Goal: Task Accomplishment & Management: Manage account settings

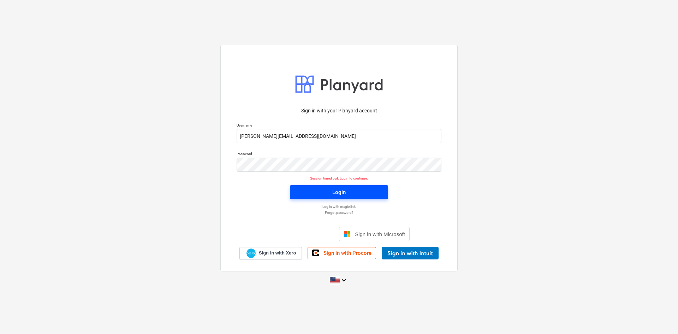
click at [308, 197] on button "Login" at bounding box center [339, 192] width 98 height 14
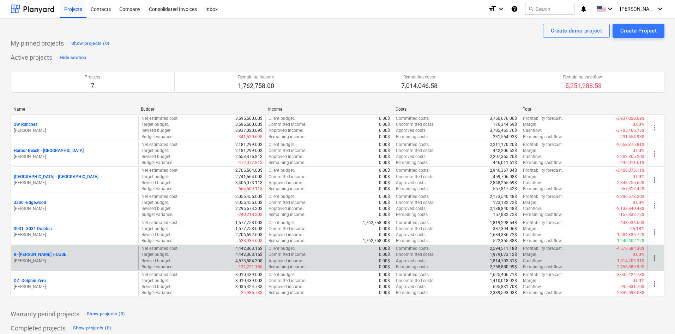
click at [38, 258] on p "[PERSON_NAME]" at bounding box center [75, 261] width 122 height 6
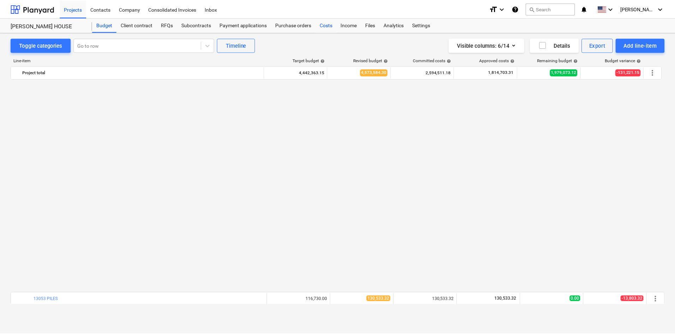
scroll to position [459, 0]
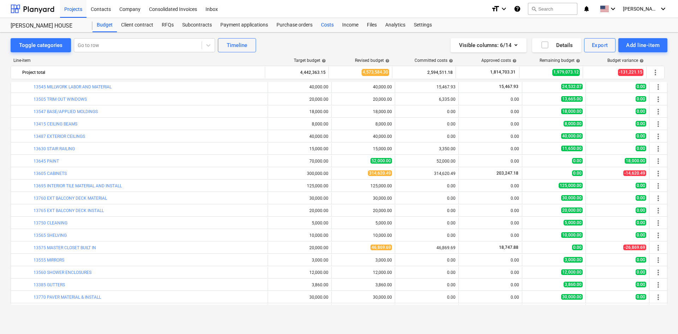
click at [326, 25] on div "Costs" at bounding box center [327, 25] width 21 height 14
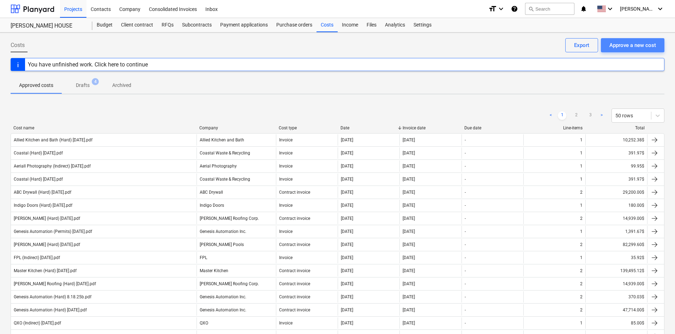
click at [646, 41] on div "Approve a new cost" at bounding box center [633, 45] width 47 height 9
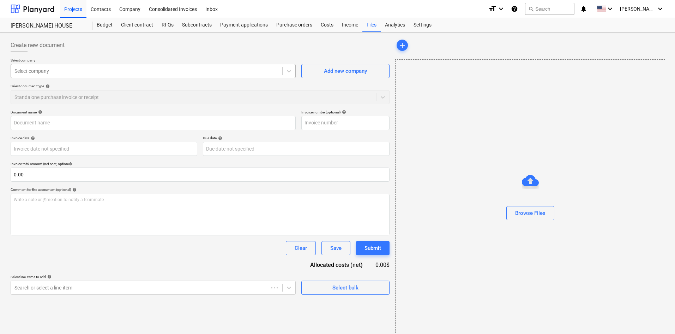
click at [55, 73] on div at bounding box center [146, 70] width 264 height 7
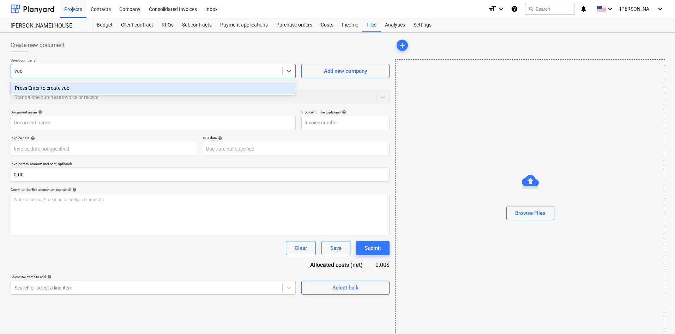
type input "voo"
click at [558, 229] on div "Browse Files" at bounding box center [530, 198] width 270 height 279
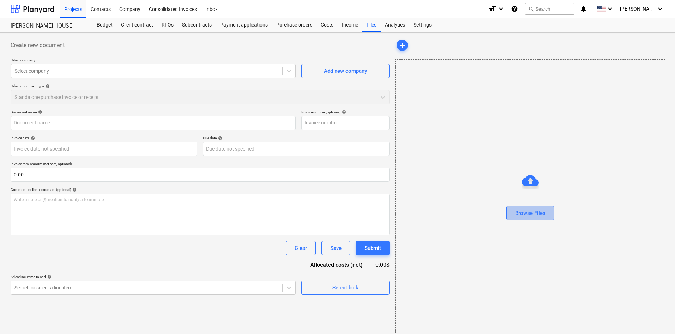
click at [552, 219] on button "Browse Files" at bounding box center [531, 213] width 48 height 14
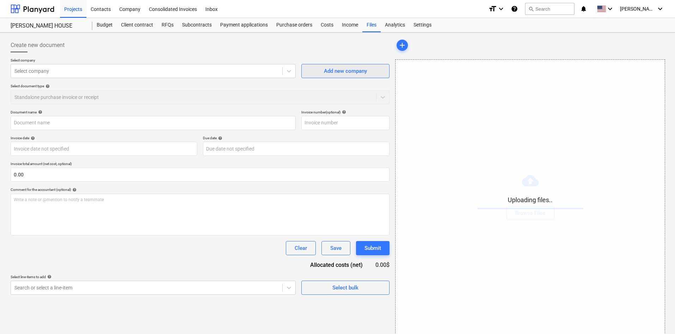
click at [340, 74] on div "Add new company" at bounding box center [345, 70] width 43 height 9
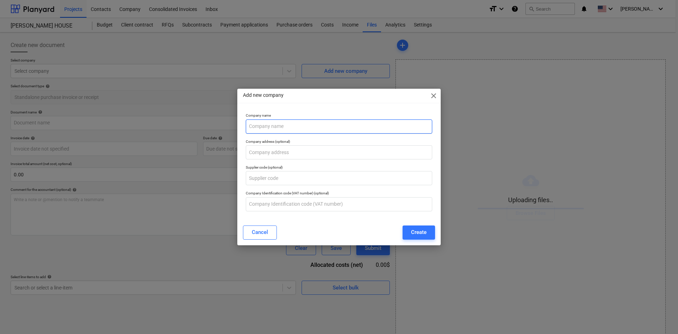
click at [285, 129] on input "text" at bounding box center [339, 126] width 186 height 14
type input "Voo"
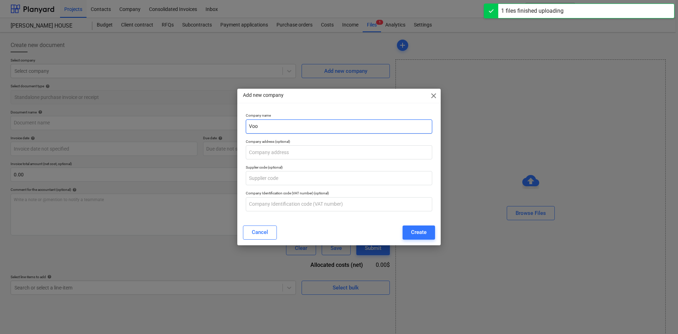
type input "Voomi Supply (Hard) [DATE].pdf"
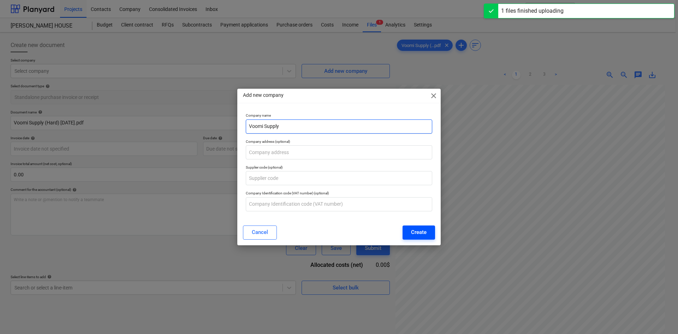
type input "Voomi Supply"
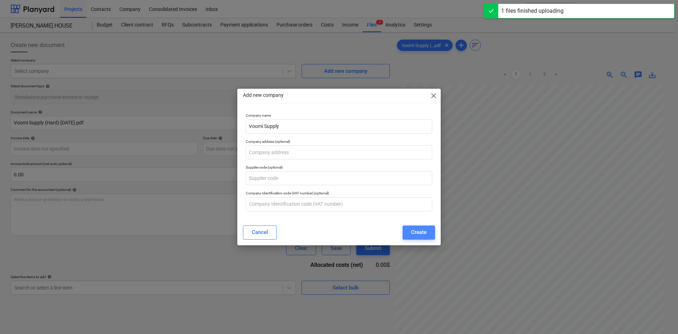
click at [417, 234] on div "Create" at bounding box center [419, 231] width 16 height 9
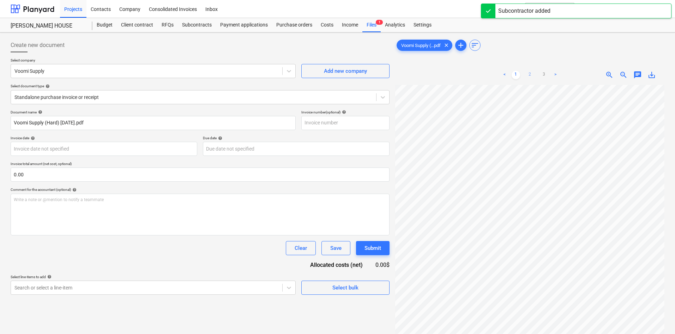
click at [528, 73] on link "2" at bounding box center [530, 75] width 8 height 8
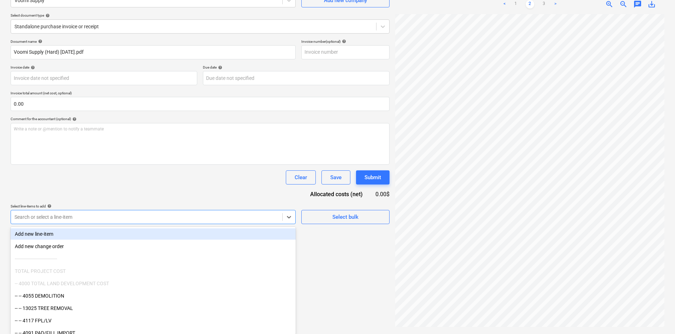
scroll to position [71, 0]
click at [212, 214] on div at bounding box center [146, 216] width 264 height 7
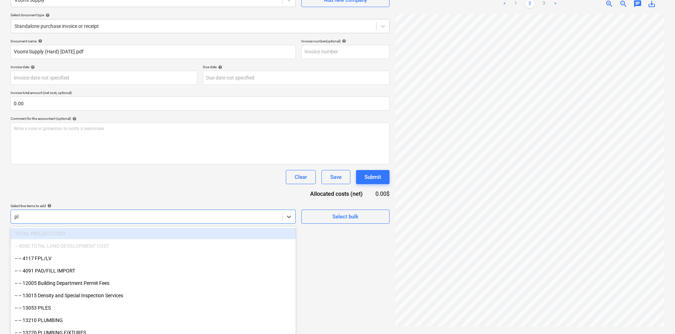
scroll to position [71, 0]
type input "plu"
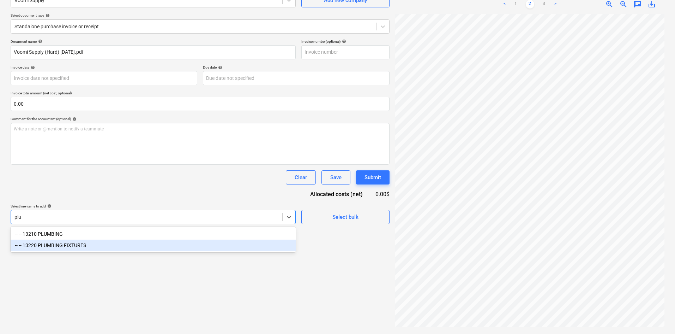
click at [130, 242] on div "-- -- 13220 PLUMBING FIXTURES" at bounding box center [153, 244] width 285 height 11
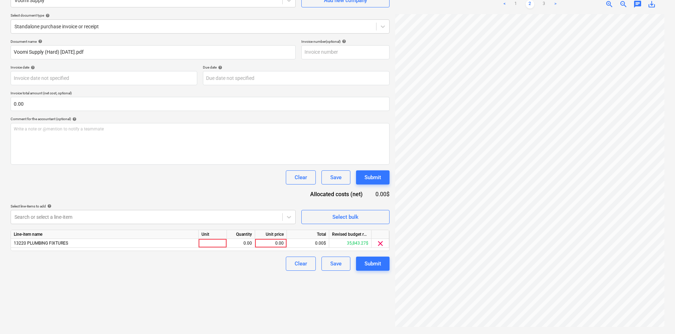
click at [197, 181] on div "Clear Save Submit" at bounding box center [200, 177] width 379 height 14
click at [513, 3] on link "1" at bounding box center [516, 4] width 8 height 8
click at [532, 2] on link "2" at bounding box center [530, 4] width 8 height 8
click at [267, 242] on div "0.00" at bounding box center [271, 243] width 26 height 9
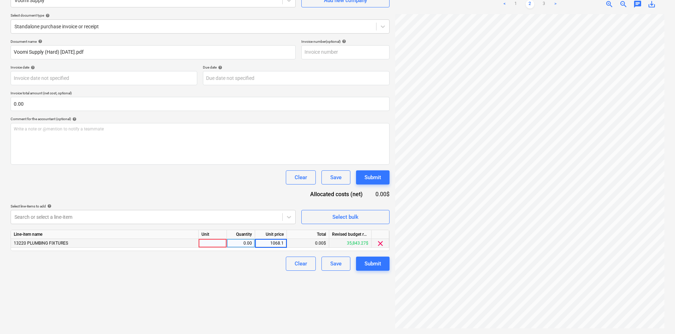
type input "1068.16"
click at [243, 311] on div "Create new document Select company Voomi Supply Add new company Select document…" at bounding box center [200, 148] width 385 height 366
click at [378, 261] on div "Submit" at bounding box center [373, 263] width 17 height 9
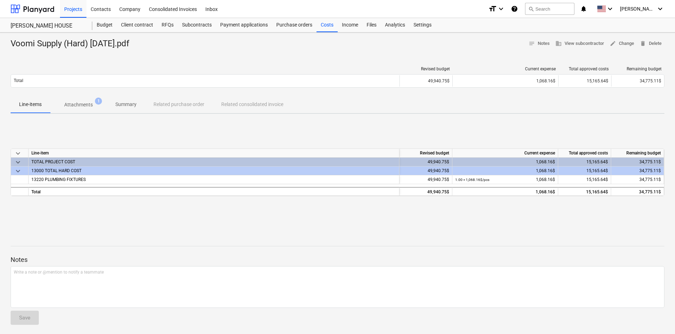
click at [630, 221] on div "keyboard_arrow_down Line-item Revised budget Current expense Total approved cos…" at bounding box center [338, 172] width 654 height 106
click at [193, 28] on div "Subcontracts" at bounding box center [197, 25] width 38 height 14
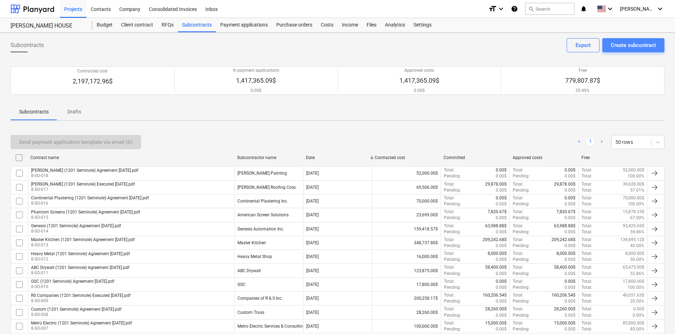
click at [633, 51] on button "Create subcontract" at bounding box center [634, 45] width 62 height 14
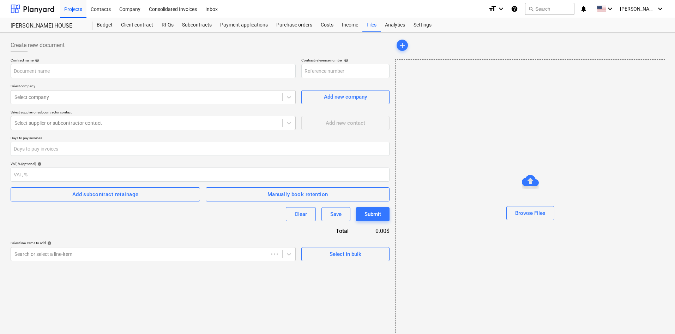
type input "8-SO-019"
type input "Ceramic Matrix T1 T7 T8 (1201 Seminole) PO Agreement [DATE].pdf"
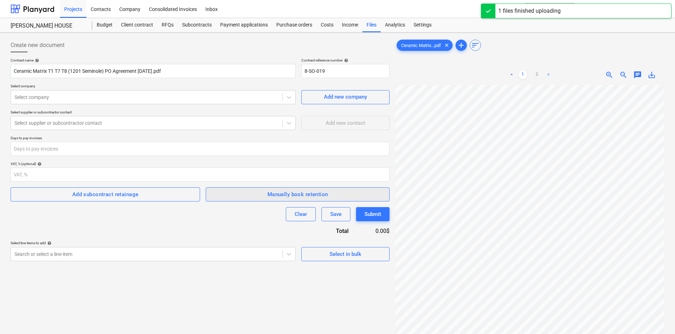
scroll to position [111, 59]
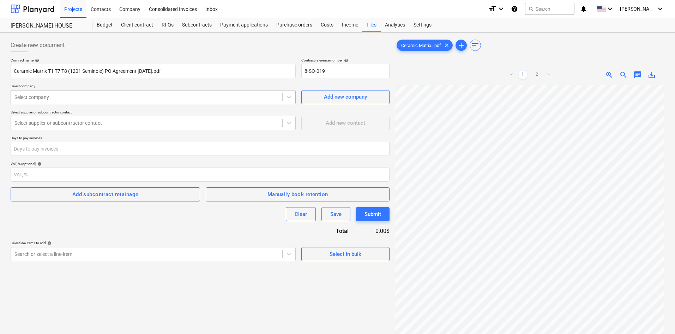
click at [98, 100] on div at bounding box center [146, 97] width 264 height 7
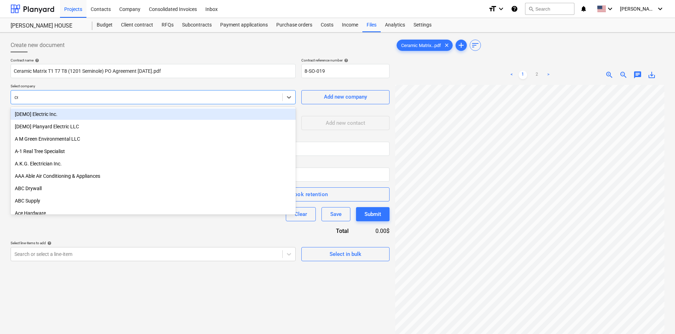
type input "cer"
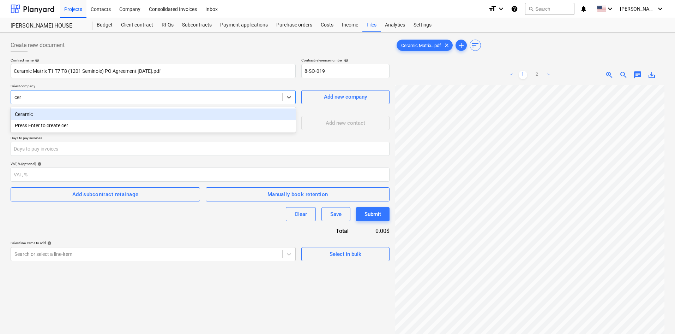
click at [83, 113] on div "Ceramic" at bounding box center [153, 113] width 285 height 11
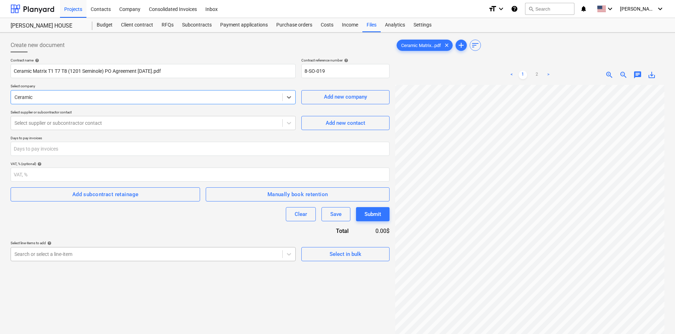
scroll to position [40, 0]
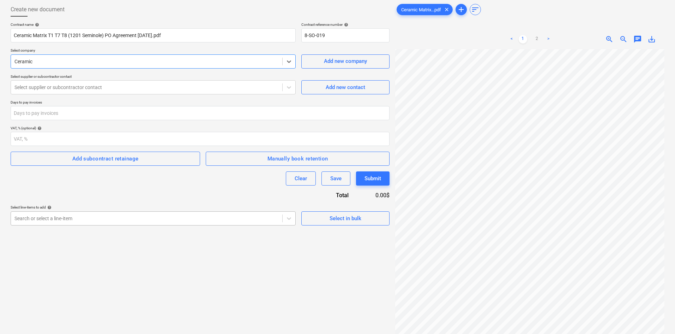
click at [116, 252] on body "Projects Contacts Company Consolidated Invoices Inbox format_size keyboard_arro…" at bounding box center [337, 131] width 675 height 334
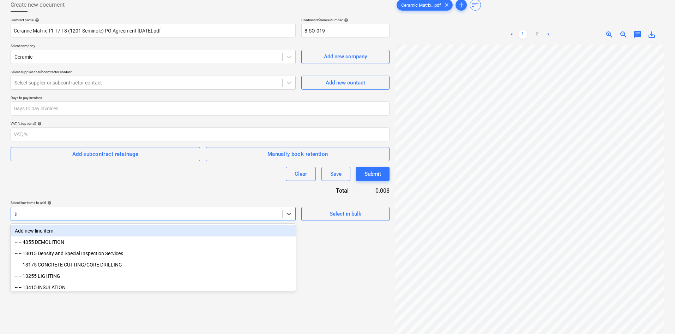
type input "til"
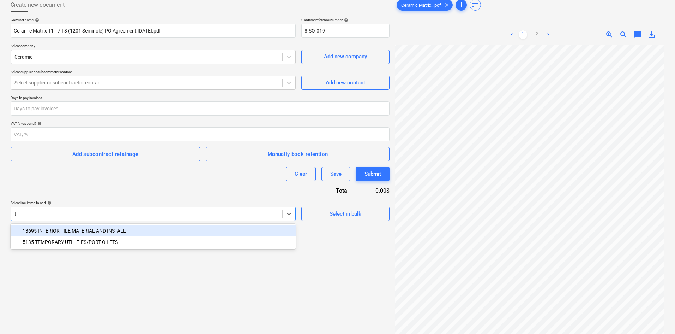
click at [156, 229] on div "-- -- 13695 INTERIOR TILE MATERIAL AND INSTALL" at bounding box center [153, 230] width 285 height 11
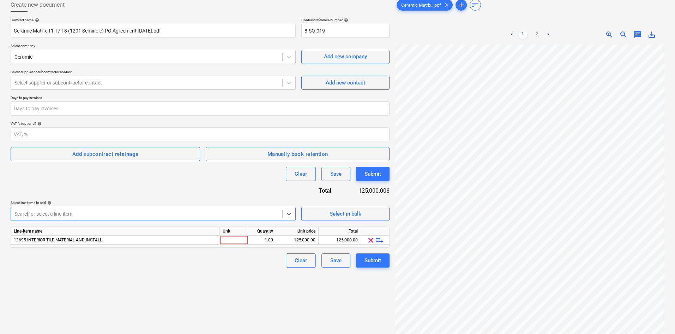
click at [188, 203] on div "Select line-items to add help" at bounding box center [153, 202] width 285 height 5
click at [293, 240] on div "125,000.00" at bounding box center [297, 239] width 36 height 9
type input "44335.38"
click at [227, 288] on div "Create new document Contract name help Ceramic Matrix T1 T7 T8 (1201 Seminole) …" at bounding box center [200, 178] width 385 height 366
click at [240, 244] on div at bounding box center [234, 239] width 28 height 9
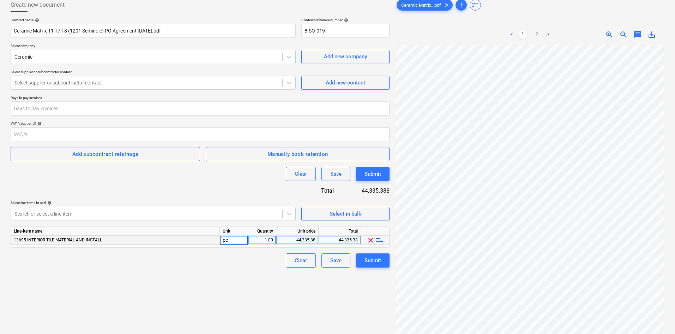
type input "pcs"
click at [235, 272] on div "Create new document Contract name help Ceramic Matrix T1 T7 T8 (1201 Seminole) …" at bounding box center [200, 178] width 385 height 366
click at [368, 263] on div "Submit" at bounding box center [373, 260] width 17 height 9
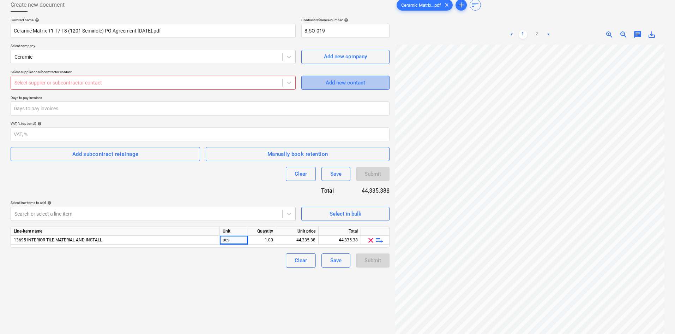
click at [321, 82] on span "Add new contact" at bounding box center [345, 82] width 71 height 9
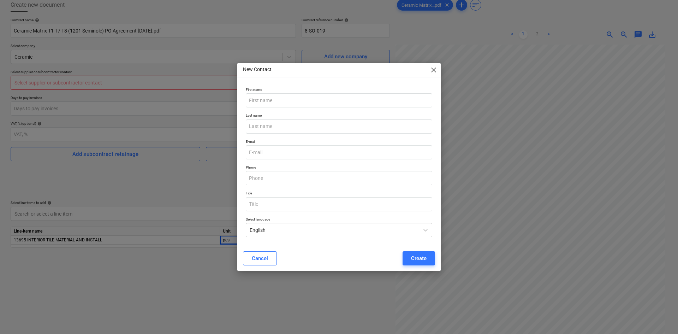
click at [614, 208] on div "New Contact close First name Last name E-mail Phone Title Select language Engli…" at bounding box center [339, 167] width 678 height 334
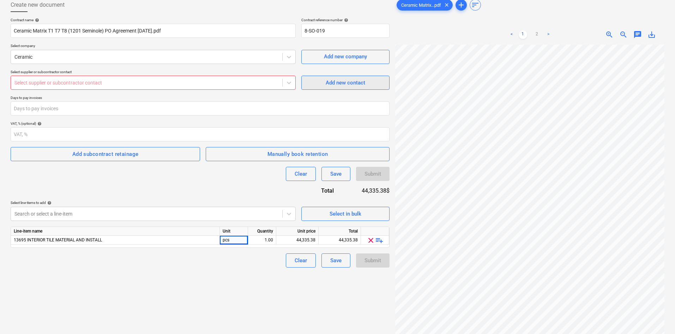
click at [351, 81] on div "Add new contact" at bounding box center [346, 82] width 40 height 9
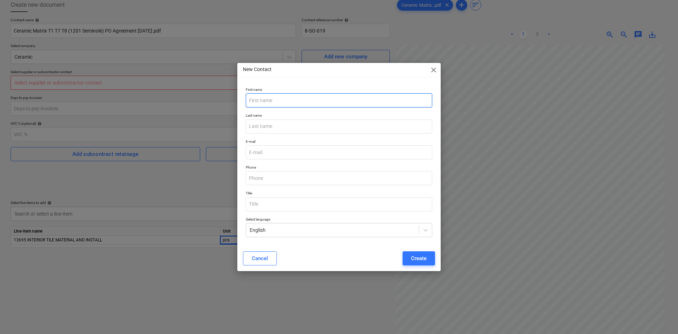
click at [294, 99] on input "text" at bounding box center [339, 100] width 186 height 14
type input "[PERSON_NAME]"
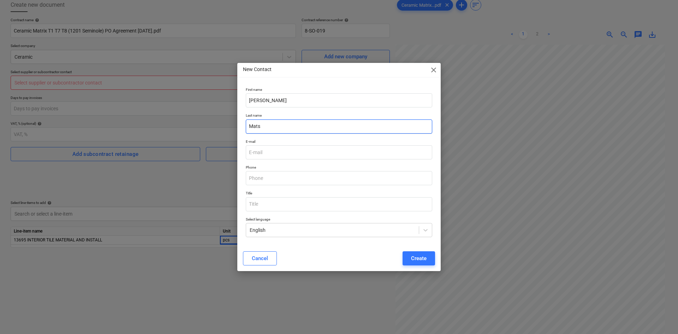
type input "Mats"
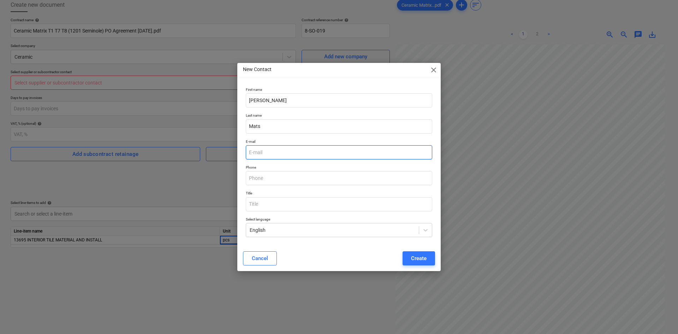
paste input "[PERSON_NAME][EMAIL_ADDRESS][DOMAIN_NAME]"
type input "[PERSON_NAME][EMAIL_ADDRESS][DOMAIN_NAME]"
click at [421, 257] on div "Create" at bounding box center [419, 257] width 16 height 9
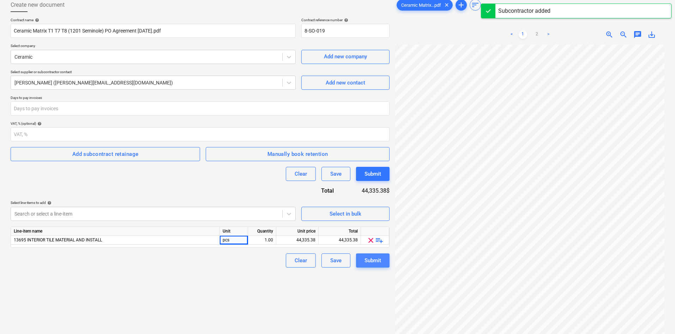
click at [370, 264] on div "Submit" at bounding box center [373, 260] width 17 height 9
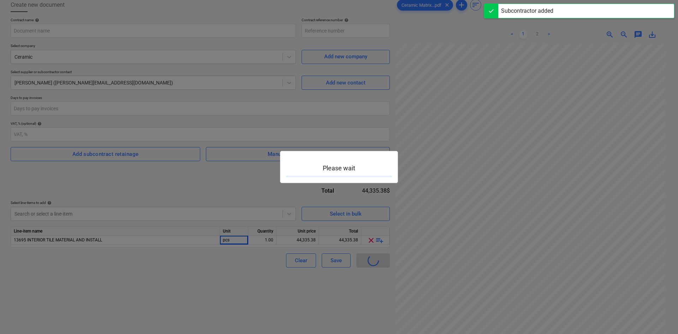
type input "8-SO-019"
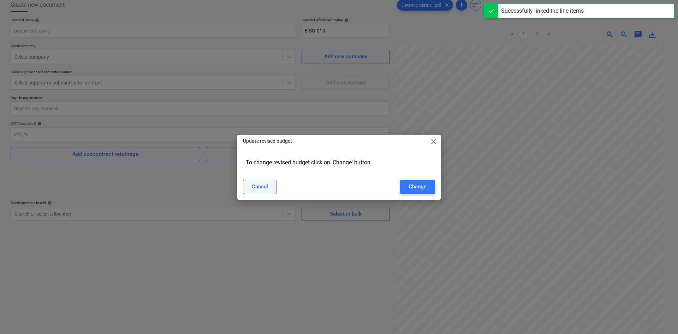
click at [257, 189] on div "Cancel" at bounding box center [260, 186] width 16 height 9
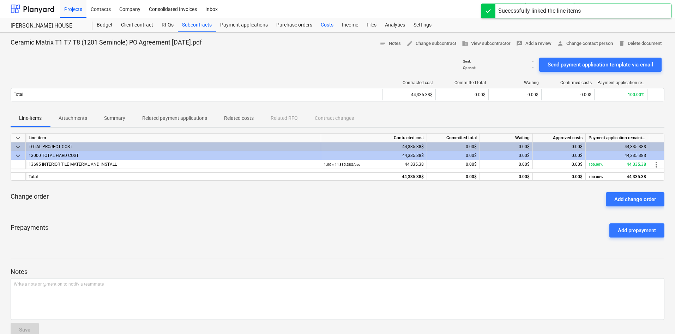
click at [328, 24] on div "Costs" at bounding box center [327, 25] width 21 height 14
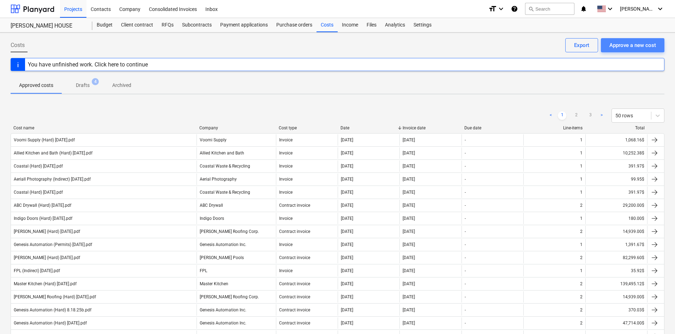
click at [642, 41] on div "Approve a new cost" at bounding box center [633, 45] width 47 height 9
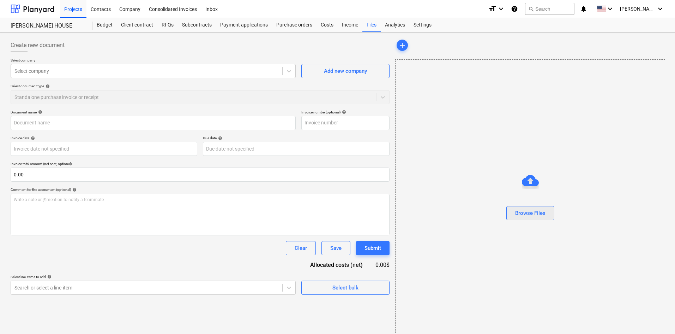
click at [547, 212] on button "Browse Files" at bounding box center [531, 213] width 48 height 14
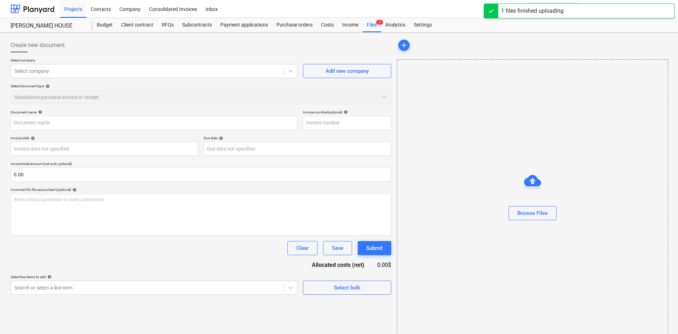
type input "Ceramic Matrix (Hard) [DATE].pdf"
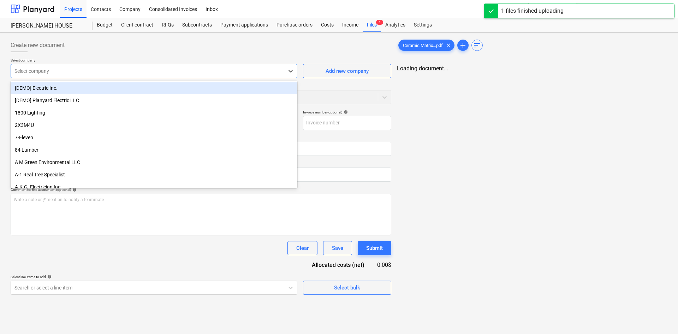
click at [143, 73] on div at bounding box center [147, 70] width 266 height 7
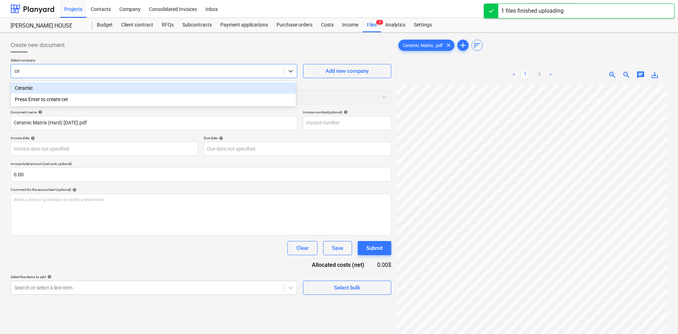
type input "cer"
click at [102, 89] on div "Ceramic" at bounding box center [153, 87] width 285 height 11
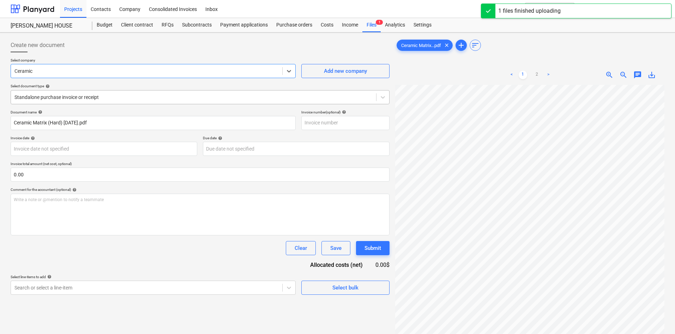
click at [88, 99] on div at bounding box center [193, 97] width 358 height 7
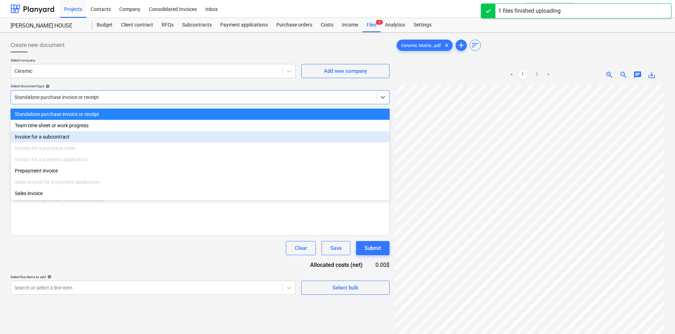
click at [64, 135] on div "Invoice for a subcontract" at bounding box center [200, 136] width 379 height 11
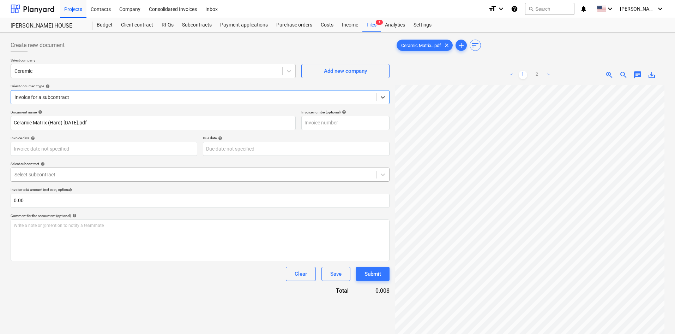
click at [66, 177] on div at bounding box center [193, 174] width 358 height 7
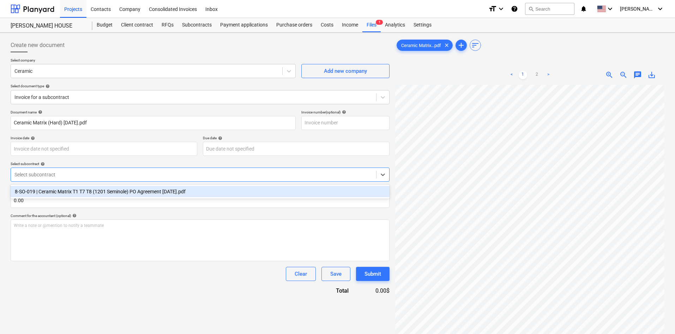
click at [65, 191] on div "8-SO-019 | Ceramic Matrix T1 T7 T8 (1201 Seminole) PO Agreement [DATE].pdf" at bounding box center [200, 191] width 379 height 11
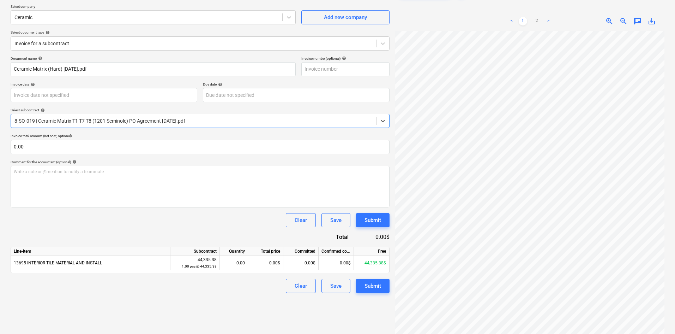
scroll to position [71, 0]
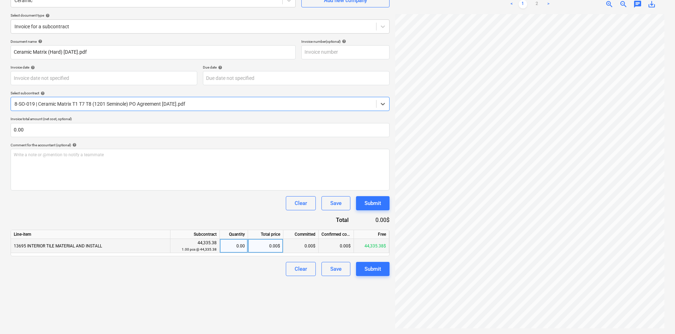
click at [233, 247] on div "0.00" at bounding box center [234, 246] width 22 height 14
type input ".5"
click at [199, 212] on div "Document name help Ceramic Matrix (Hard) [DATE].pdf Invoice number (optional) h…" at bounding box center [200, 157] width 379 height 237
click at [374, 268] on div "Submit" at bounding box center [373, 268] width 17 height 9
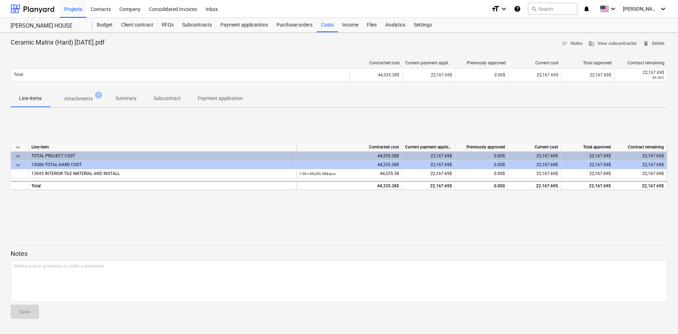
click at [5, 206] on div "Ceramic Matrix (Hard) [DATE].pdf notes Notes business View subcontractor delete…" at bounding box center [339, 182] width 678 height 301
click at [582, 222] on div "Ceramic Matrix (Hard) [DATE].pdf notes Notes business View subcontractor delete…" at bounding box center [339, 182] width 678 height 301
click at [325, 27] on div "Costs" at bounding box center [327, 25] width 21 height 14
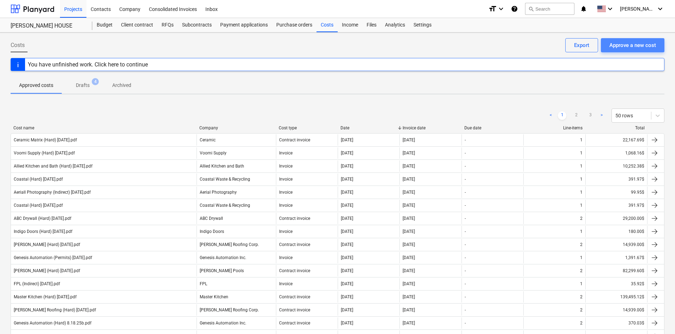
click at [634, 44] on div "Approve a new cost" at bounding box center [633, 45] width 47 height 9
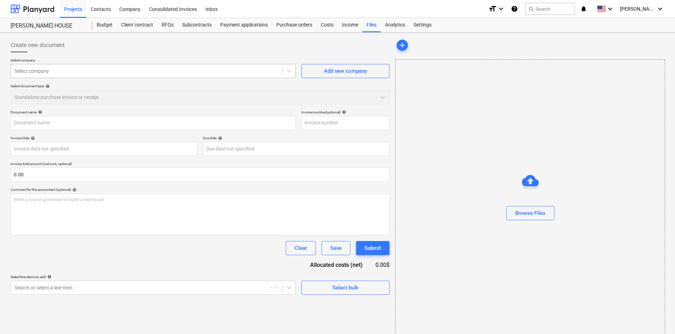
click at [107, 73] on div at bounding box center [146, 70] width 264 height 7
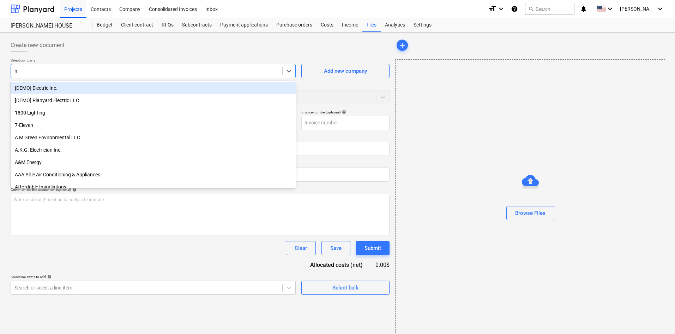
type input "nr"
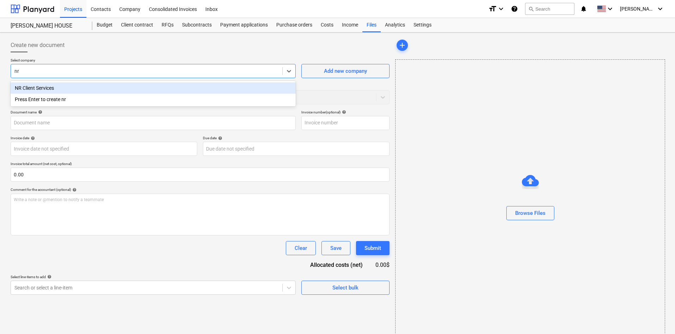
click at [105, 86] on div "NR Client Services" at bounding box center [153, 87] width 285 height 11
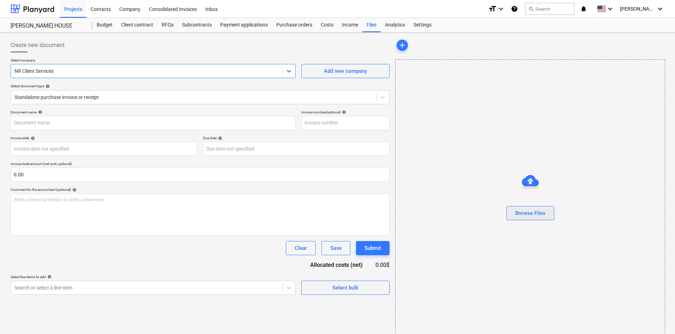
click at [535, 212] on div "Browse Files" at bounding box center [530, 212] width 30 height 9
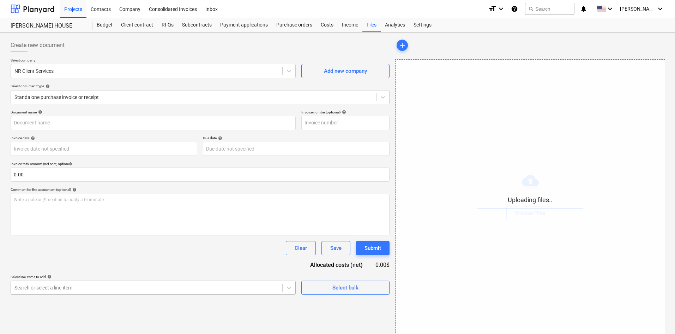
click at [187, 281] on body "Projects Contacts Company Consolidated Invoices Inbox format_size keyboard_arro…" at bounding box center [337, 167] width 675 height 334
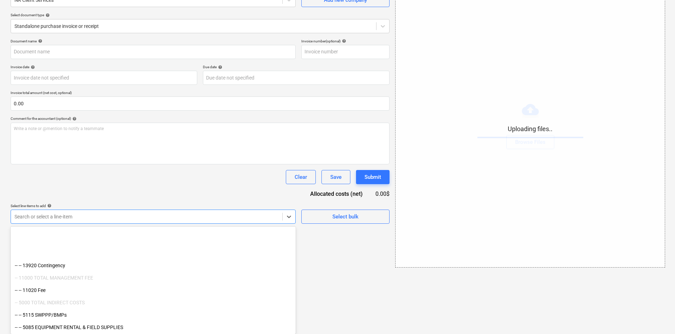
scroll to position [895, 0]
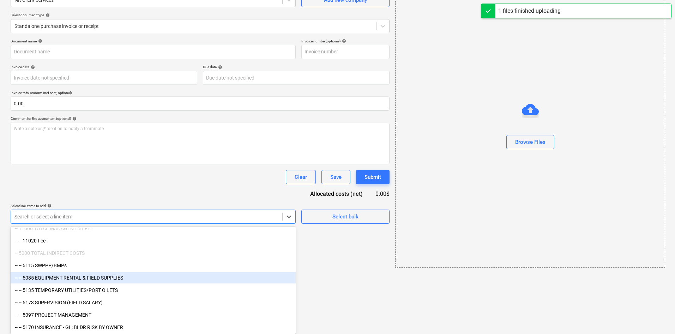
type input "NR Client Services (Indirect) [DATE].pdf"
click at [143, 280] on div "-- -- 5085 EQUIPMENT RENTAL & FIELD SUPPLIES" at bounding box center [153, 277] width 285 height 11
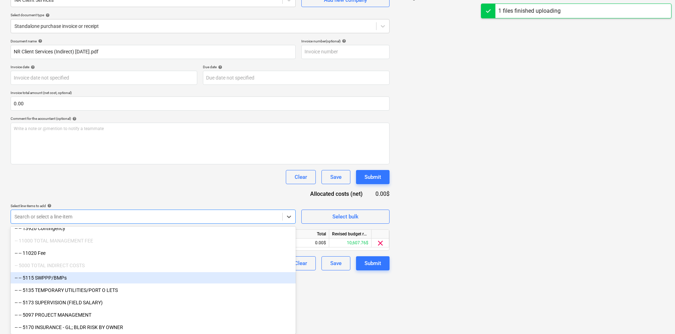
scroll to position [883, 0]
click at [204, 184] on div "Document name help NR Client Services (Indirect) [DATE].pdf Invoice number (opt…" at bounding box center [200, 154] width 379 height 231
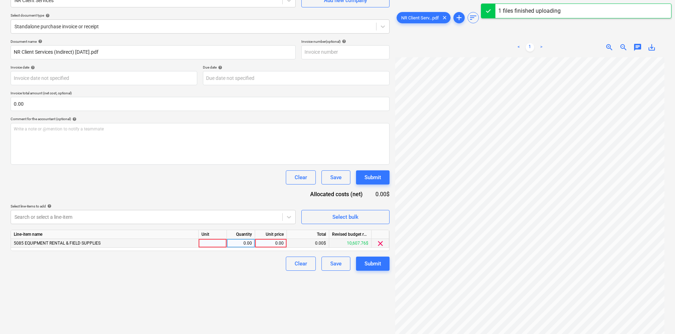
click at [274, 243] on div "0.00" at bounding box center [271, 243] width 26 height 9
type input "550"
click at [213, 291] on div "Create new document Select company NR Client Services Add new company Select do…" at bounding box center [200, 148] width 385 height 366
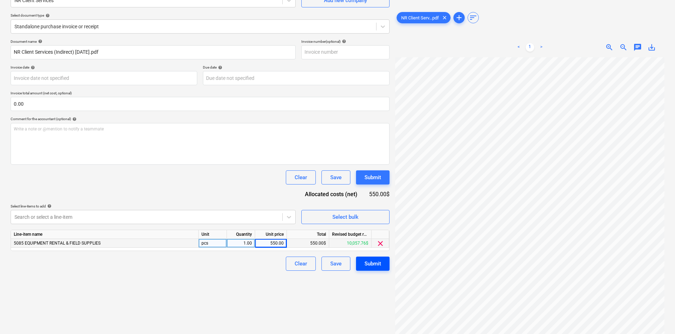
click at [362, 262] on button "Submit" at bounding box center [373, 263] width 34 height 14
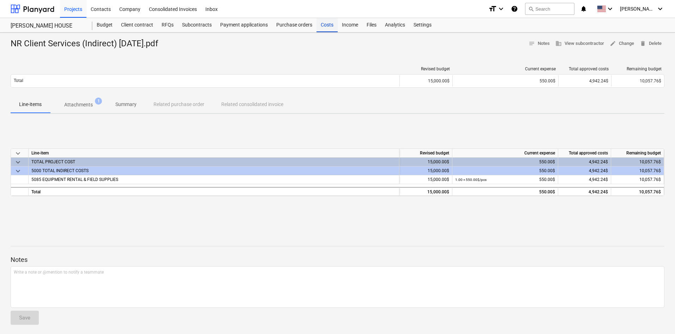
click at [317, 23] on div "Costs" at bounding box center [327, 25] width 21 height 14
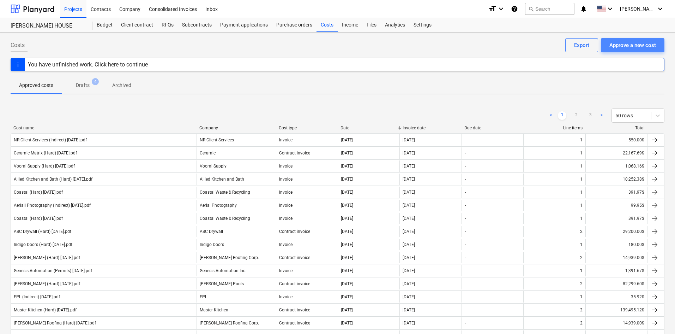
click at [622, 44] on div "Approve a new cost" at bounding box center [633, 45] width 47 height 9
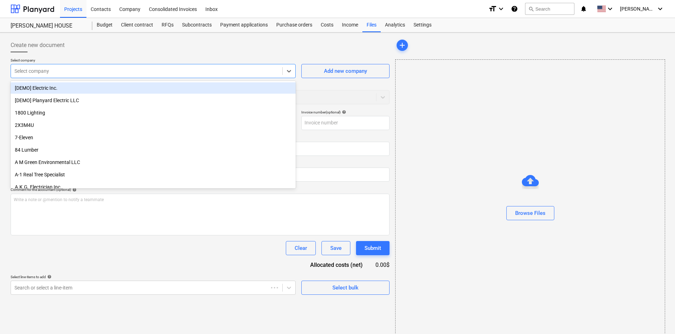
click at [85, 76] on div "Select company" at bounding box center [153, 71] width 285 height 14
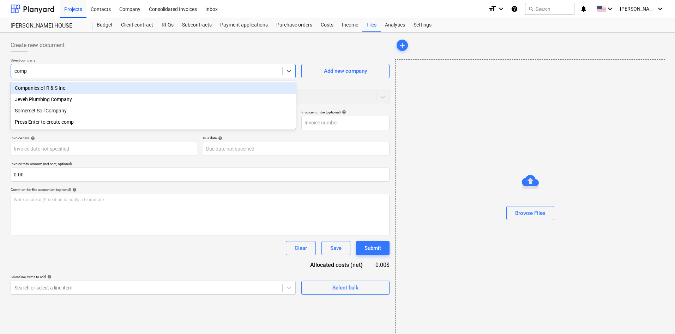
type input "compa"
click at [97, 82] on div "Companies of R & S Inc. Jeveh Plumbing Company Somerset Soil Company Press Ente…" at bounding box center [153, 105] width 285 height 48
click at [96, 87] on div "Companies of R & S Inc." at bounding box center [153, 87] width 285 height 11
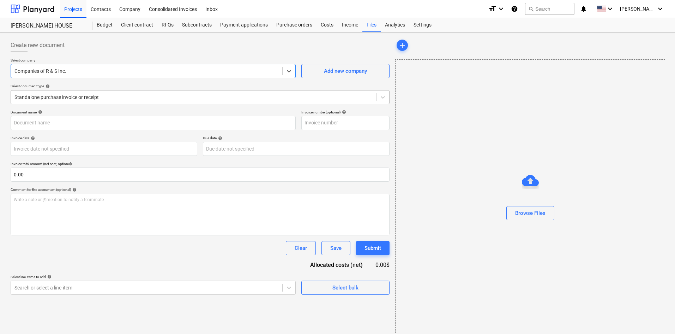
click at [82, 100] on div at bounding box center [193, 97] width 358 height 7
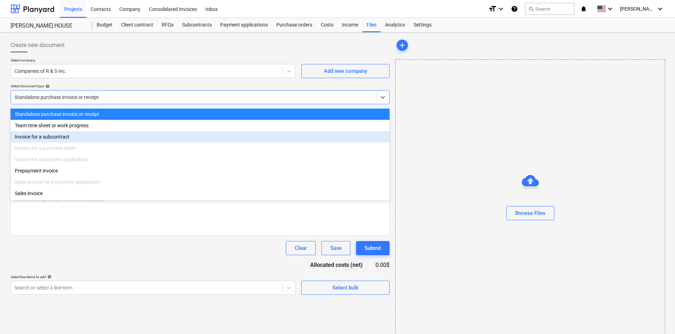
click at [71, 142] on div "Invoice for a subcontract" at bounding box center [200, 136] width 379 height 11
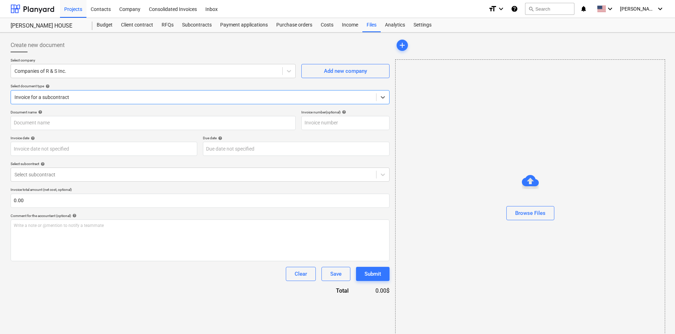
click at [524, 227] on div "Browse Files" at bounding box center [530, 198] width 270 height 279
click at [529, 220] on button "Browse Files" at bounding box center [531, 213] width 48 height 14
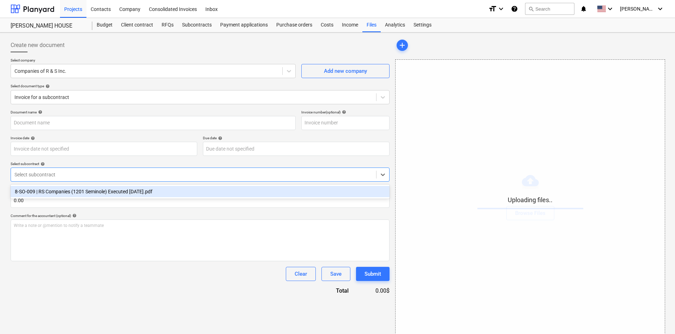
click at [45, 178] on div at bounding box center [193, 174] width 358 height 7
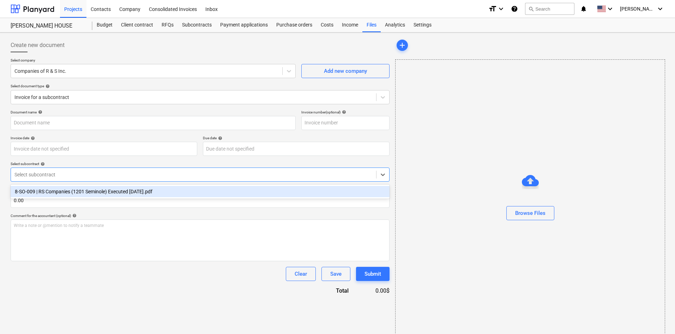
click at [50, 189] on div "8-SO-009 | RS Companies (1201 Seminole) Executed [DATE].pdf" at bounding box center [200, 191] width 379 height 11
type input "Companies of R & S (Hard) [DATE].pdf"
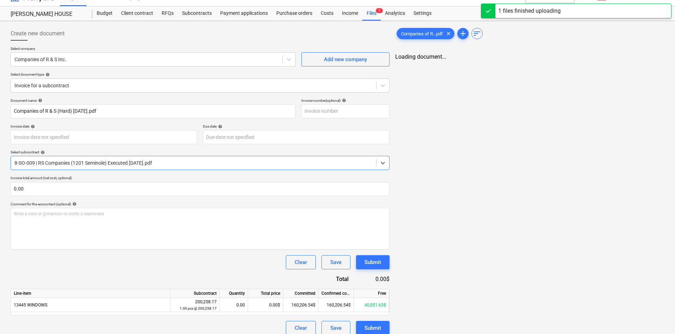
scroll to position [18, 0]
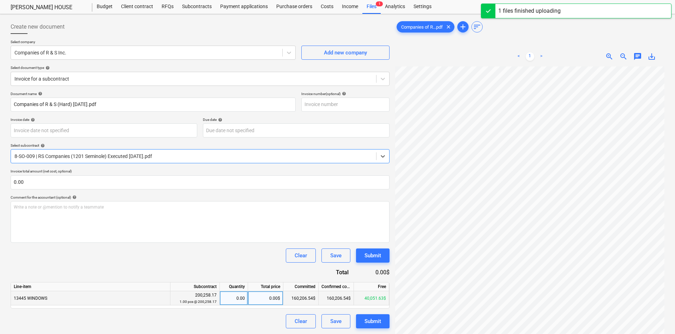
click at [264, 292] on div "0.00$" at bounding box center [265, 298] width 35 height 14
type input "20025.82"
click at [237, 257] on div "Clear Save Submit" at bounding box center [200, 255] width 379 height 14
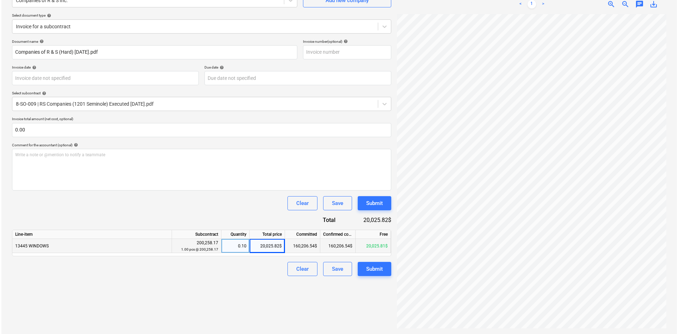
scroll to position [111, 59]
click at [372, 268] on div "Submit" at bounding box center [373, 268] width 17 height 9
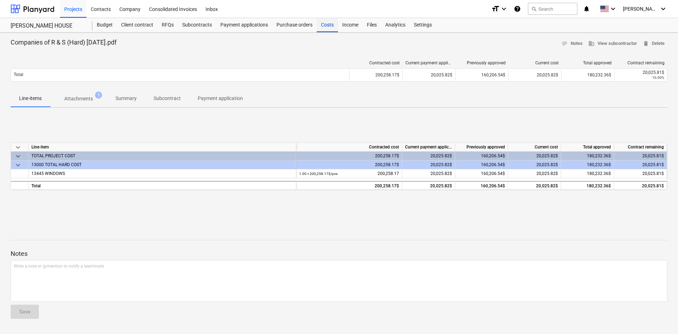
click at [330, 24] on div "Costs" at bounding box center [327, 25] width 21 height 14
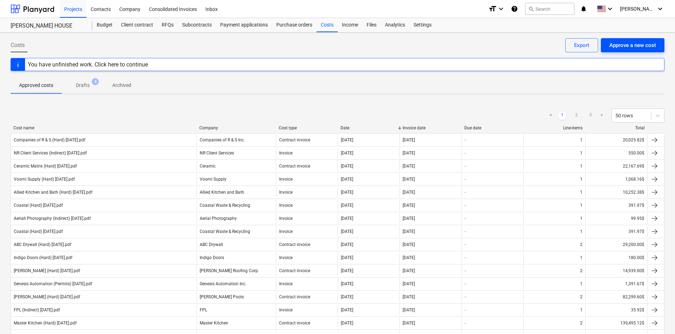
click at [619, 48] on div "Approve a new cost" at bounding box center [633, 45] width 47 height 9
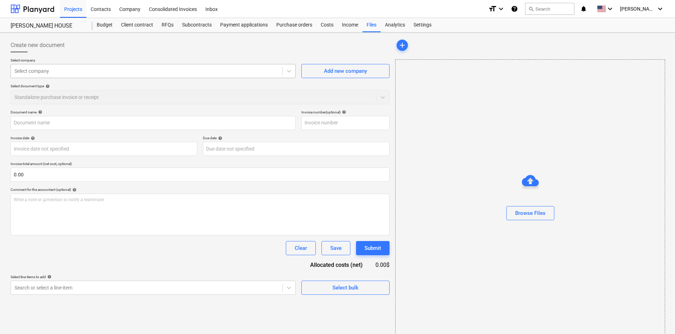
click at [93, 71] on div at bounding box center [146, 70] width 264 height 7
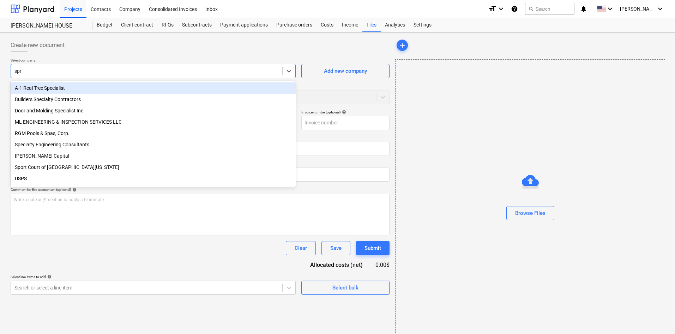
type input "spec"
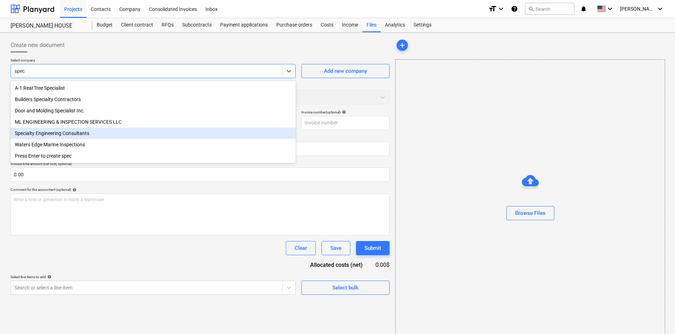
click at [66, 137] on div "Specialty Engineering Consultants" at bounding box center [153, 132] width 285 height 11
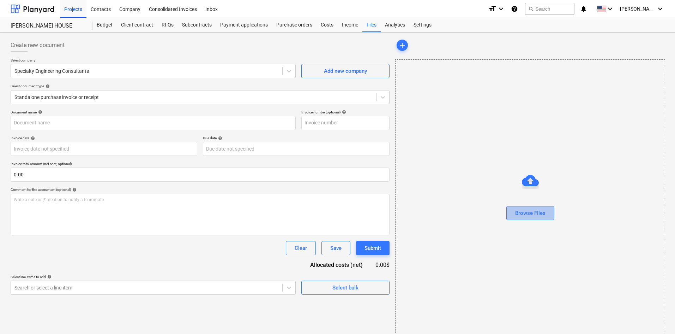
click at [521, 216] on div "Browse Files" at bounding box center [530, 212] width 30 height 9
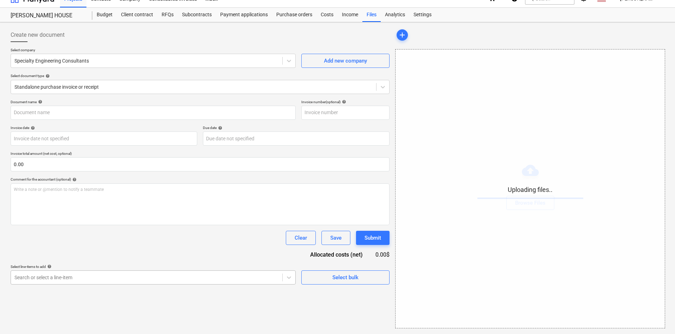
click at [143, 289] on body "Projects Contacts Company Consolidated Invoices Inbox format_size keyboard_arro…" at bounding box center [337, 157] width 675 height 334
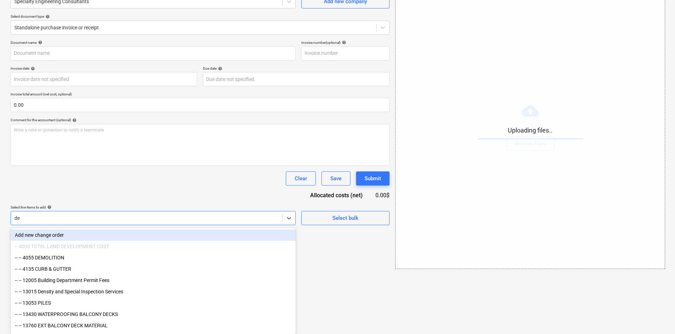
type input "den"
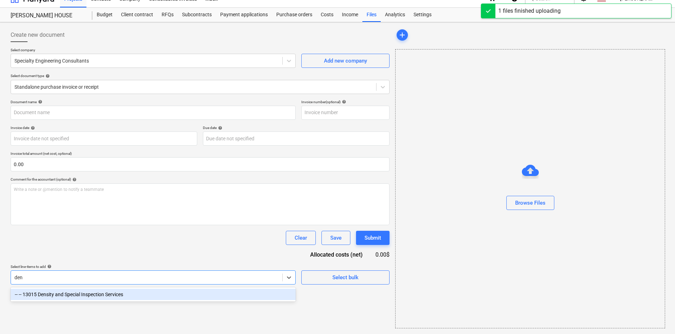
type input "Specialty Engineering Consultants (Hard) [DATE].pdf"
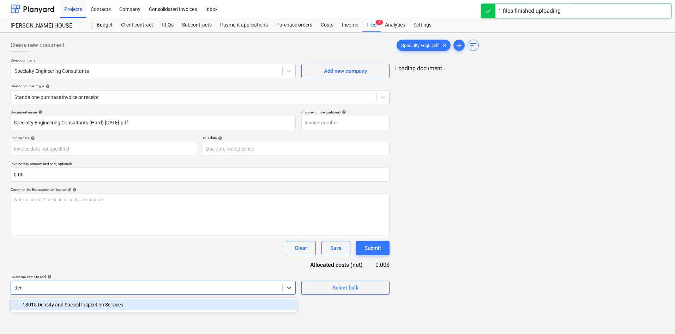
click at [141, 305] on div "-- -- 13015 Density and Special Inspection Services" at bounding box center [154, 304] width 287 height 11
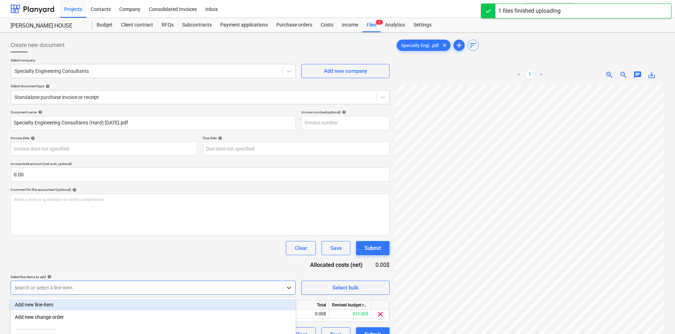
click at [165, 270] on div "Document name help Specialty Engineering Consultants (Hard) [DATE].pdf Invoice …" at bounding box center [200, 225] width 379 height 231
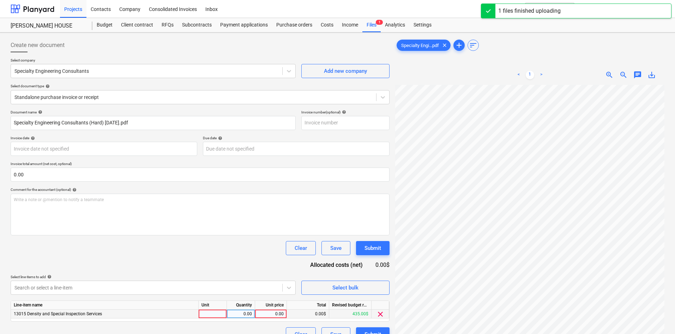
click at [265, 312] on div "0.00" at bounding box center [271, 313] width 26 height 9
type input "275"
click at [221, 259] on div "Document name help Specialty Engineering Consultants (Hard) [DATE].pdf Invoice …" at bounding box center [200, 225] width 379 height 231
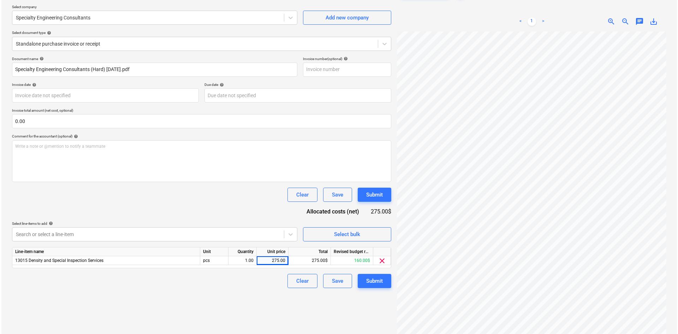
scroll to position [71, 0]
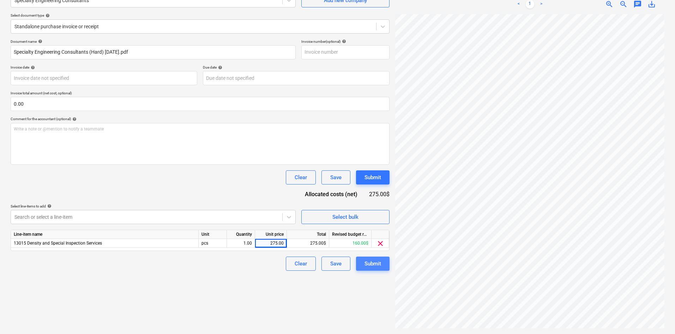
click at [372, 264] on div "Submit" at bounding box center [373, 263] width 17 height 9
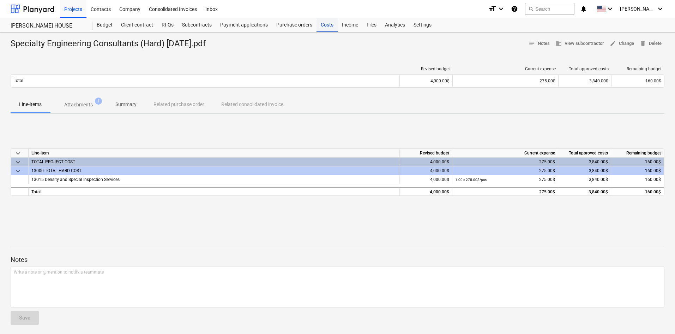
click at [330, 25] on div "Costs" at bounding box center [327, 25] width 21 height 14
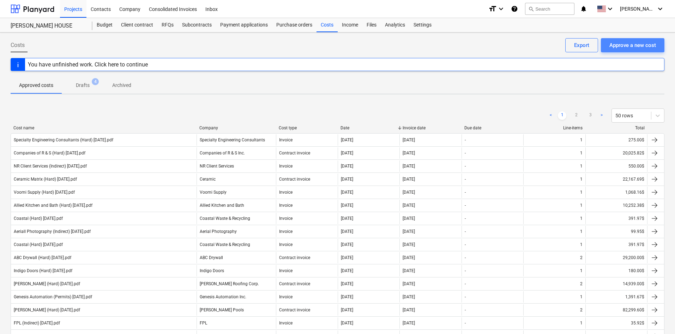
click at [620, 51] on button "Approve a new cost" at bounding box center [633, 45] width 64 height 14
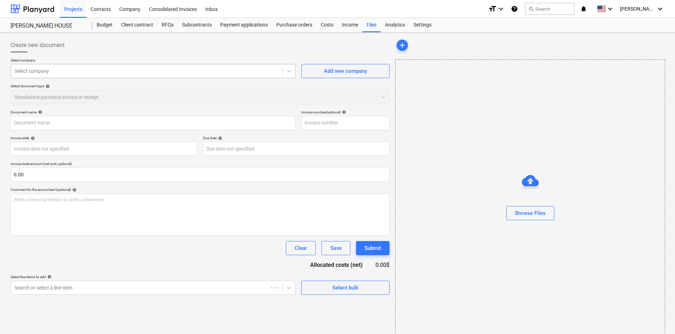
click at [97, 65] on div "Select company" at bounding box center [153, 71] width 285 height 14
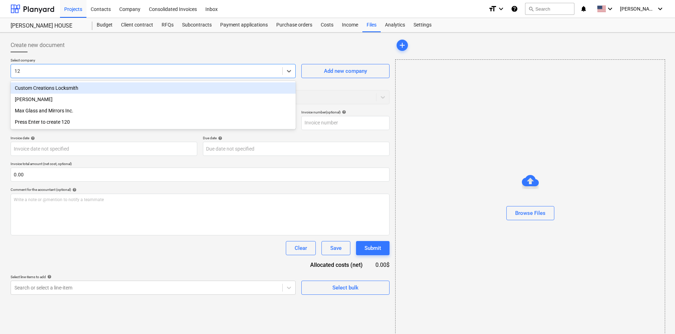
type input "1"
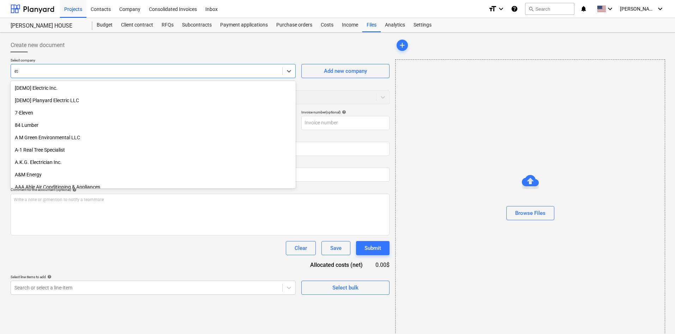
type input "exp"
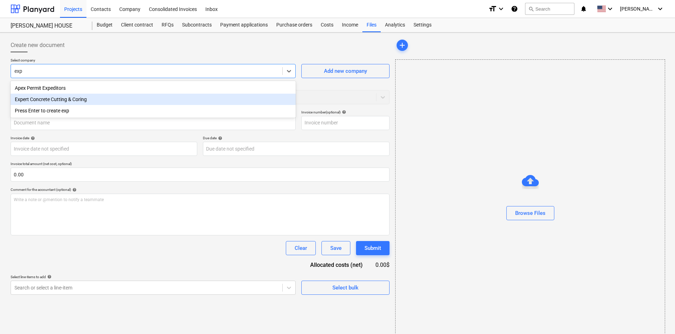
click at [99, 100] on div "Expert Concrete Cutting & Coring" at bounding box center [153, 99] width 285 height 11
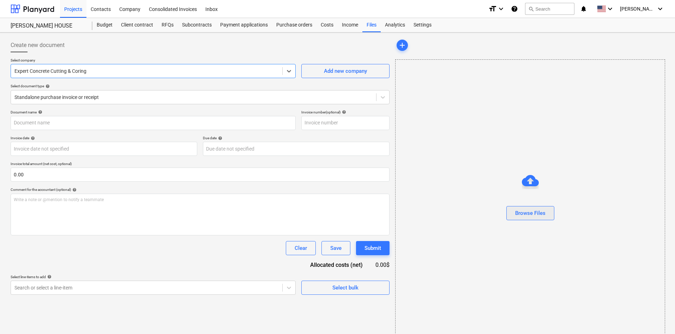
click at [540, 215] on div "Browse Files" at bounding box center [530, 212] width 30 height 9
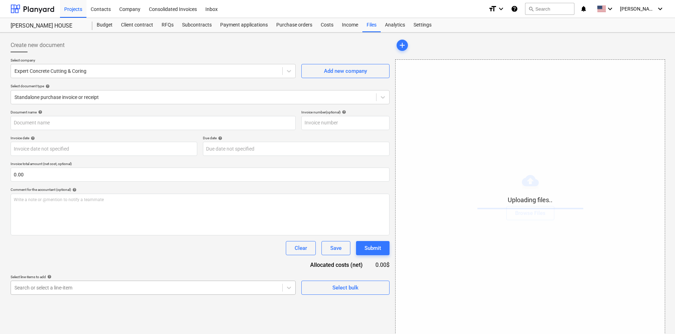
click at [95, 288] on body "Projects Contacts Company Consolidated Invoices Inbox format_size keyboard_arro…" at bounding box center [337, 167] width 675 height 334
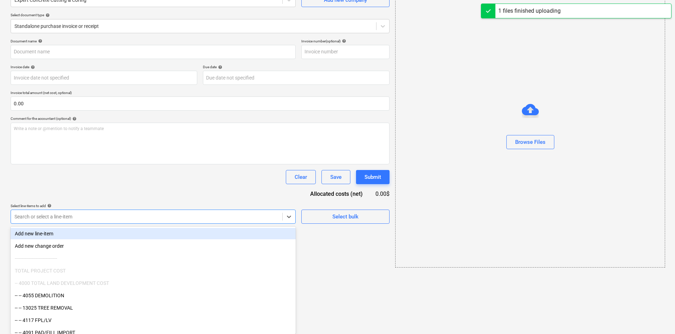
type input "Expert Concrete Coring & Cutting (Hard) [DATE].pdf"
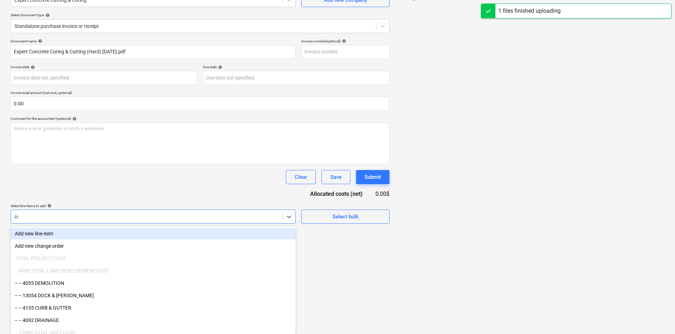
scroll to position [71, 0]
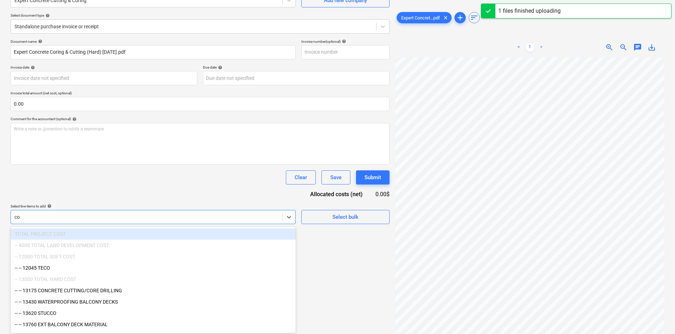
type input "con"
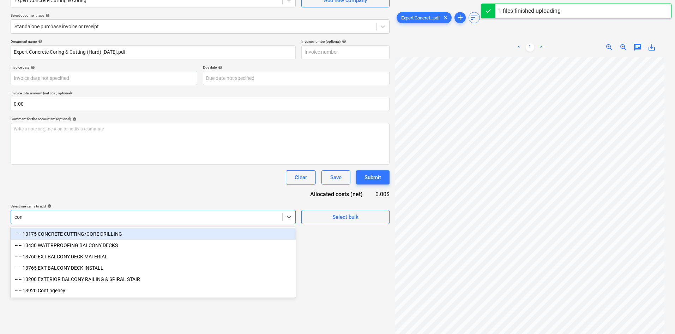
click at [100, 235] on div "-- -- 13175 CONCRETE CUTTING/CORE DRILLING" at bounding box center [153, 233] width 285 height 11
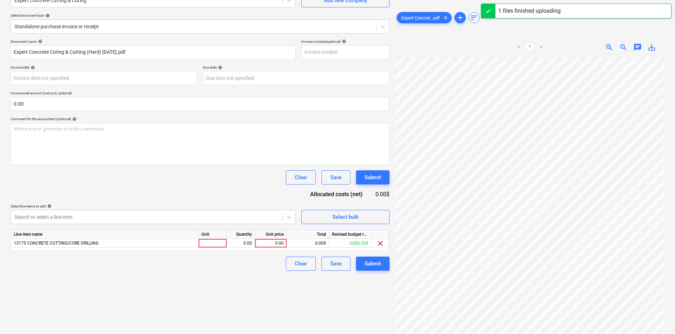
click at [171, 189] on div "Document name help Expert Concrete Coring & Cutting (Hard) [DATE].pdf Invoice n…" at bounding box center [200, 154] width 379 height 231
click at [266, 245] on div "0.00" at bounding box center [271, 243] width 26 height 9
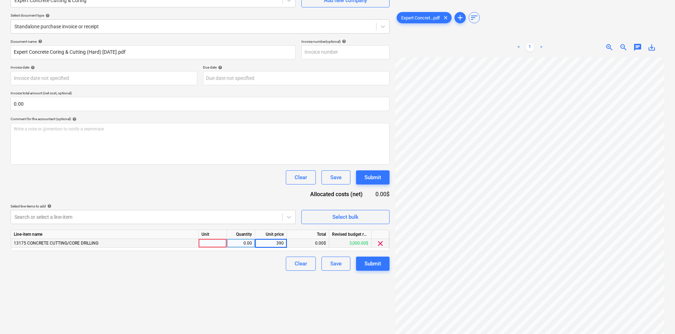
type input "3900"
click at [278, 284] on div "Create new document Select company Expert Concrete Cutting & Coring Add new com…" at bounding box center [200, 148] width 385 height 366
click at [375, 263] on div "Submit" at bounding box center [373, 263] width 17 height 9
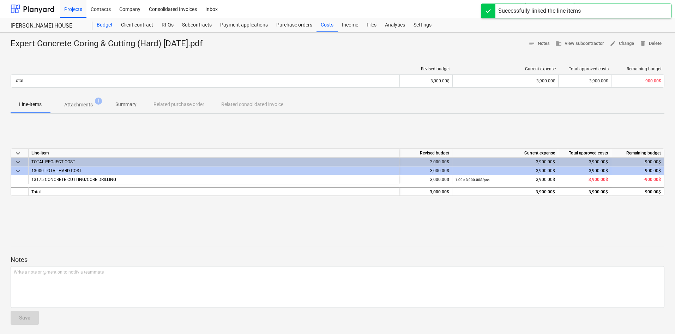
click at [110, 26] on div "Budget" at bounding box center [105, 25] width 24 height 14
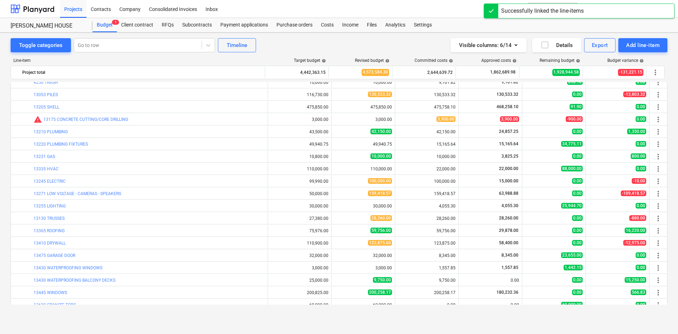
scroll to position [177, 0]
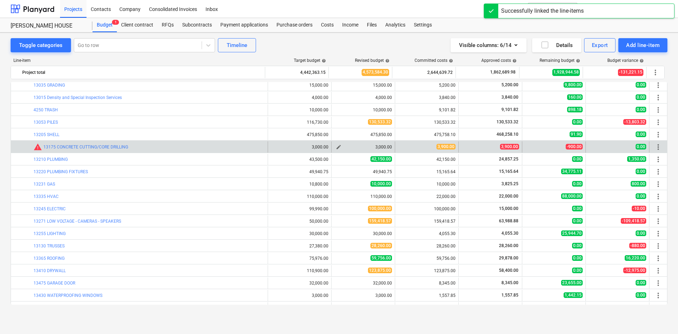
click at [336, 147] on span "edit" at bounding box center [339, 147] width 6 height 6
type textarea "x"
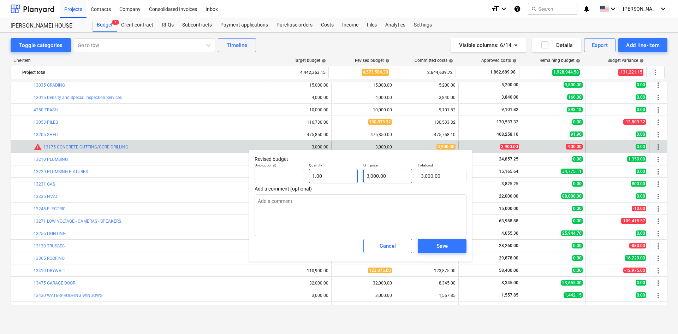
type input "3000"
drag, startPoint x: 354, startPoint y: 173, endPoint x: 342, endPoint y: 174, distance: 12.0
click at [344, 174] on div "Unit (optional) Quantity 1.00 Unit price 3000 Total cost 3,000.00" at bounding box center [360, 173] width 217 height 26
type textarea "x"
type input "3"
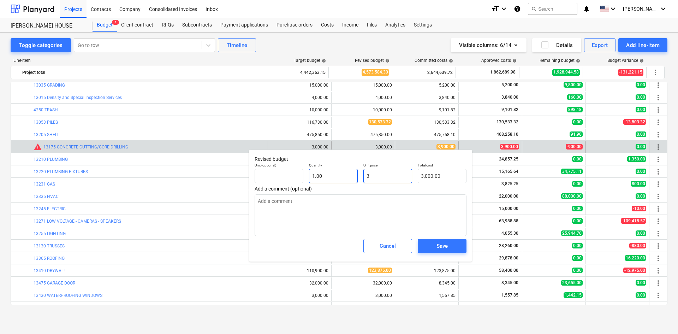
type input "3.00"
type textarea "x"
type input "39"
type input "39.00"
type textarea "x"
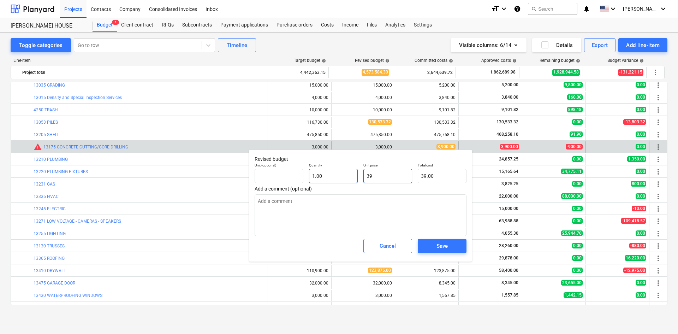
type input "390"
type input "390.00"
type textarea "x"
type input "3900"
type input "3,900.00"
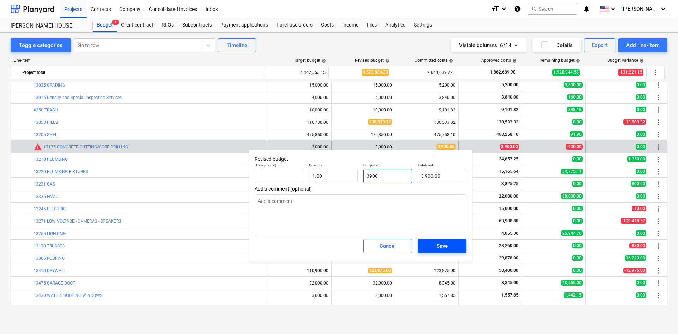
type input "3900"
type textarea "x"
type input "3,900.00"
click at [442, 243] on div "Save" at bounding box center [441, 245] width 11 height 9
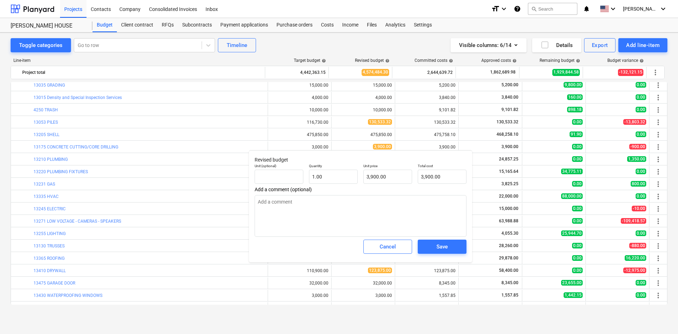
type textarea "x"
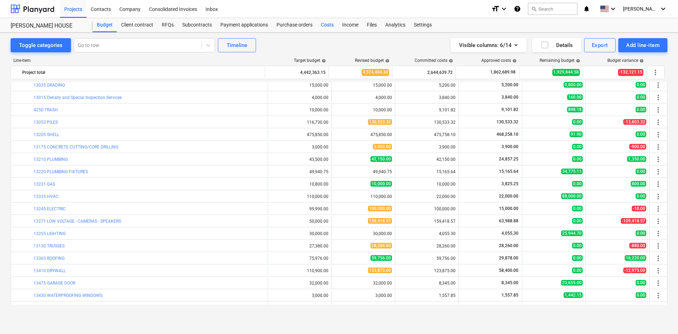
drag, startPoint x: 322, startPoint y: 24, endPoint x: 325, endPoint y: 27, distance: 4.0
click at [322, 24] on div "Costs" at bounding box center [327, 25] width 21 height 14
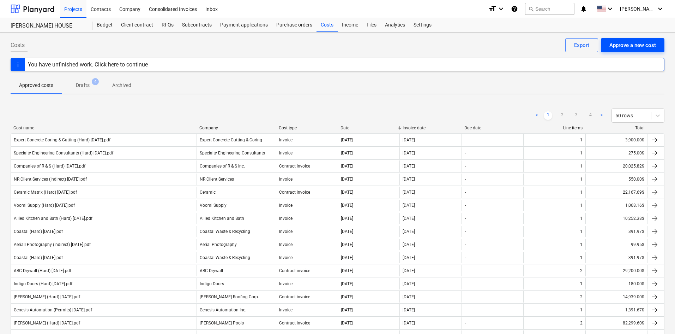
click at [633, 47] on div "Approve a new cost" at bounding box center [633, 45] width 47 height 9
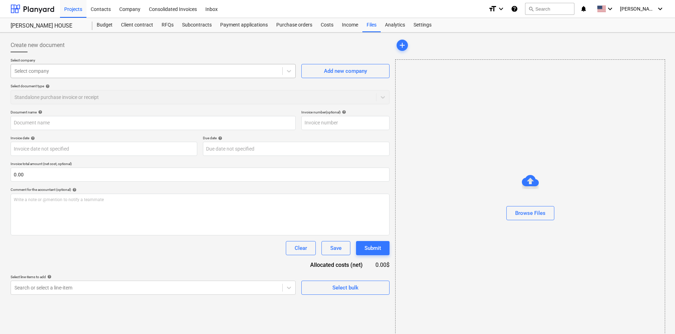
click at [111, 68] on div at bounding box center [146, 70] width 264 height 7
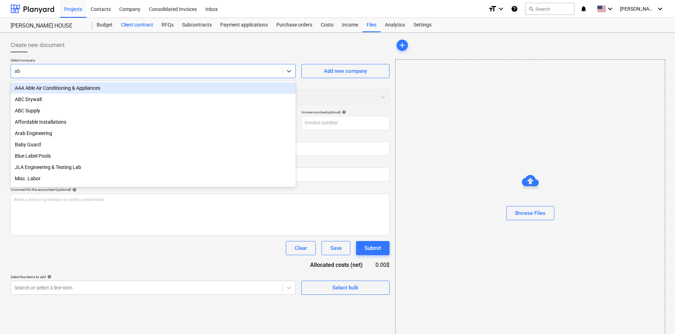
type input "abc"
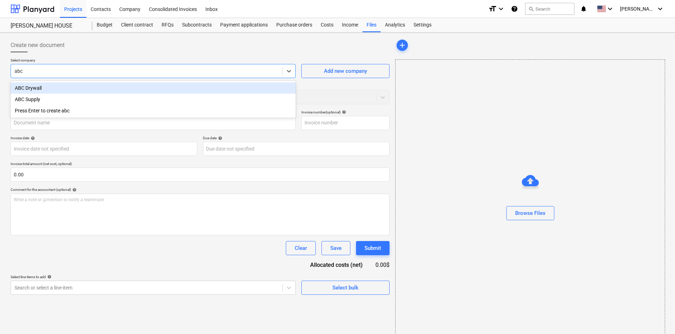
click at [111, 88] on div "ABC Drywall" at bounding box center [153, 87] width 285 height 11
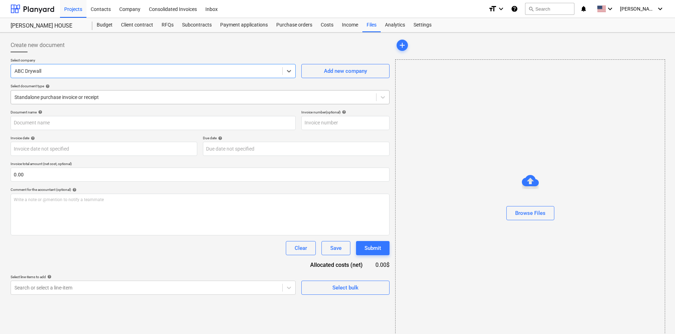
click at [82, 95] on div at bounding box center [193, 97] width 358 height 7
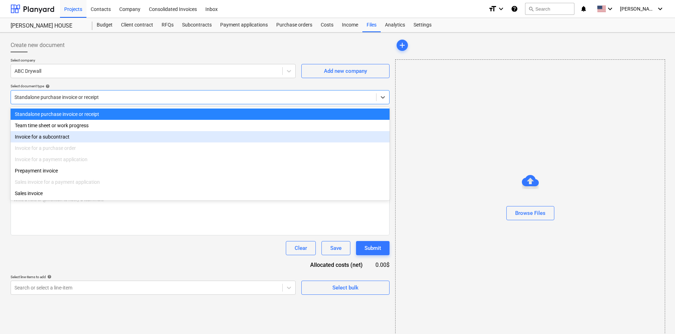
click at [76, 136] on div "Invoice for a subcontract" at bounding box center [200, 136] width 379 height 11
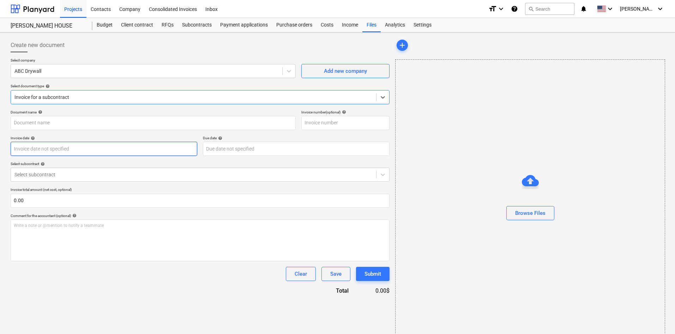
click at [66, 150] on body "Projects Contacts Company Consolidated Invoices Inbox format_size keyboard_arro…" at bounding box center [337, 167] width 675 height 334
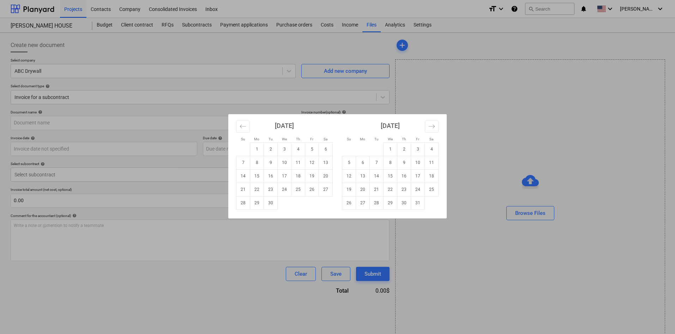
click at [291, 54] on div "Su Mo Tu We Th Fr Sa Su Mo Tu We Th Fr Sa [DATE] 1 2 3 4 5 6 7 8 9 10 11 12 13 …" at bounding box center [337, 167] width 675 height 334
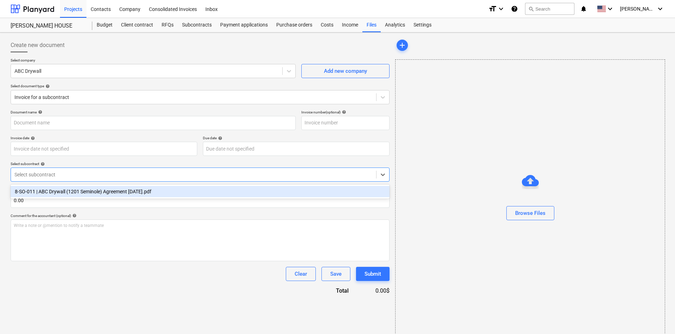
click at [69, 176] on div at bounding box center [193, 174] width 358 height 7
click at [69, 192] on div "8-SO-011 | ABC Drywall (1201 Seminole) Agreement [DATE].pdf" at bounding box center [200, 191] width 379 height 11
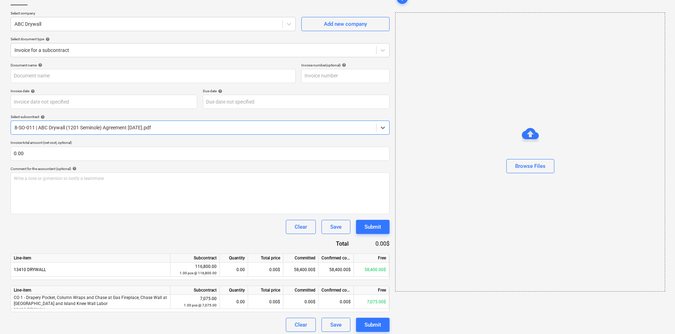
scroll to position [50, 0]
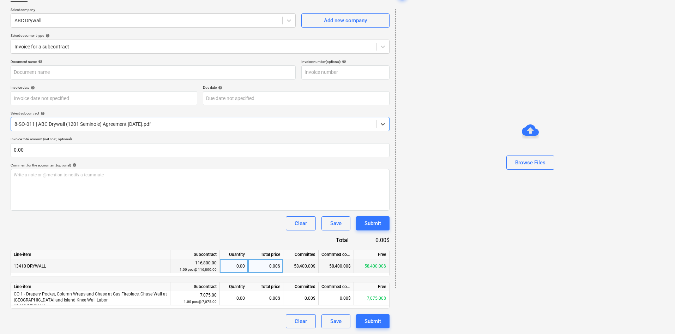
click at [263, 267] on div "0.00$" at bounding box center [265, 266] width 35 height 14
click at [263, 269] on input "58400" at bounding box center [265, 266] width 35 height 14
type input "0"
click at [265, 239] on div "Document name help Invoice number (optional) help Invoice date help Press the d…" at bounding box center [200, 193] width 379 height 269
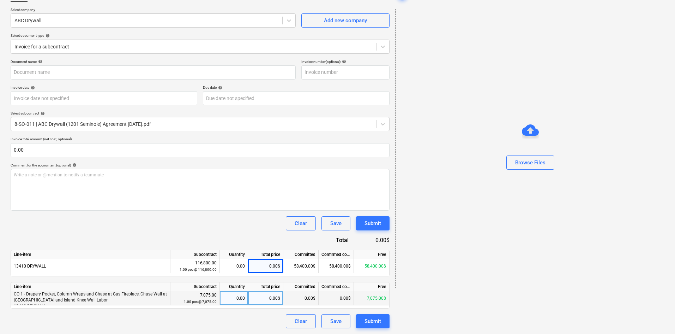
click at [267, 300] on div "0.00$" at bounding box center [265, 298] width 35 height 14
type input "7075"
drag, startPoint x: 234, startPoint y: 239, endPoint x: 286, endPoint y: 219, distance: 55.2
click at [234, 239] on div "Document name help Invoice number (optional) help Invoice date help Press the d…" at bounding box center [200, 193] width 379 height 269
click at [541, 157] on button "Browse Files" at bounding box center [531, 162] width 48 height 14
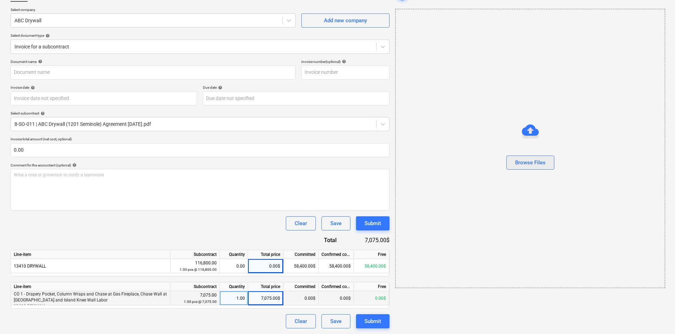
click at [530, 166] on div "Browse Files" at bounding box center [530, 162] width 30 height 9
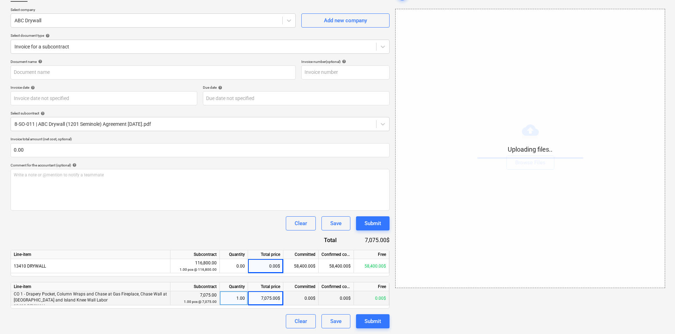
click at [179, 229] on div "Clear Save Submit" at bounding box center [200, 223] width 379 height 14
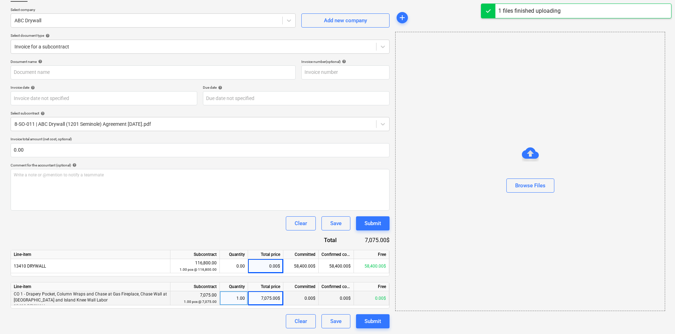
type input "ABC Drywall (Hard) 9.10.25b.pdf"
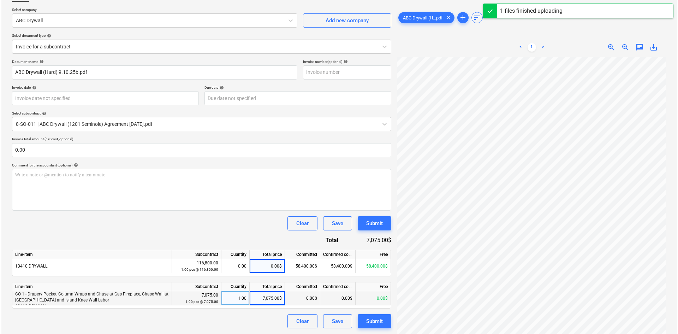
scroll to position [111, 59]
click at [365, 320] on div "Submit" at bounding box center [373, 320] width 17 height 9
